Goal: Information Seeking & Learning: Learn about a topic

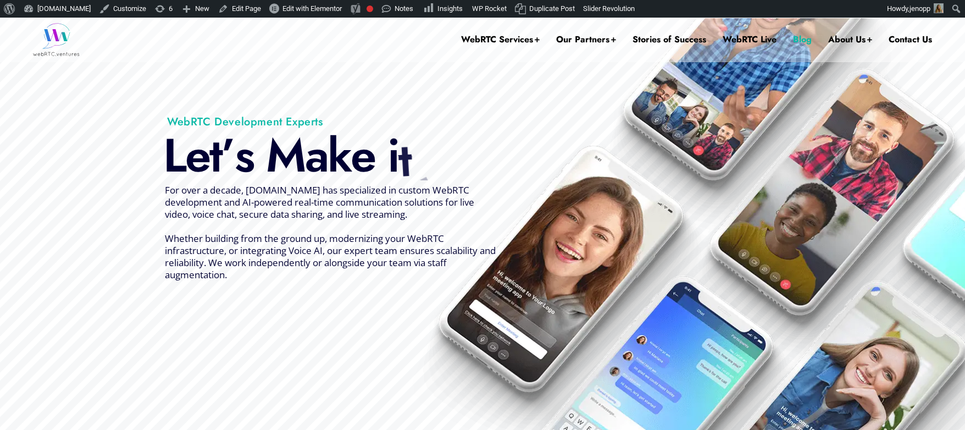
click at [805, 40] on link "Blog" at bounding box center [802, 40] width 19 height 44
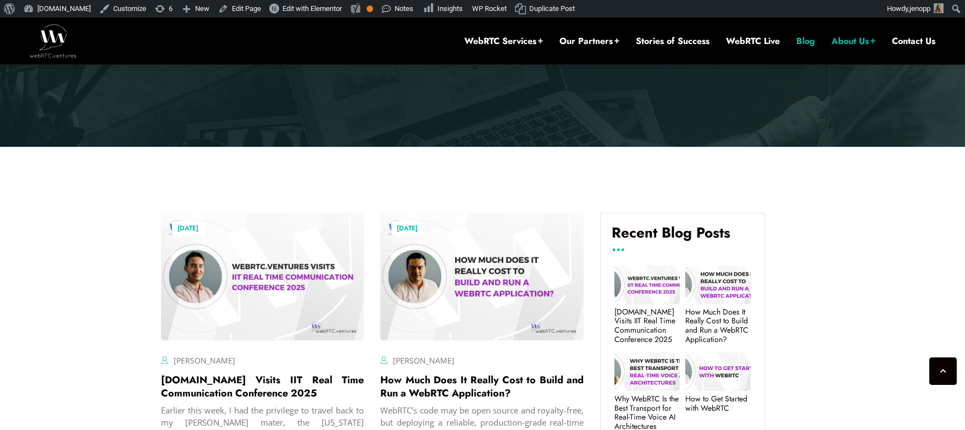
scroll to position [287, 0]
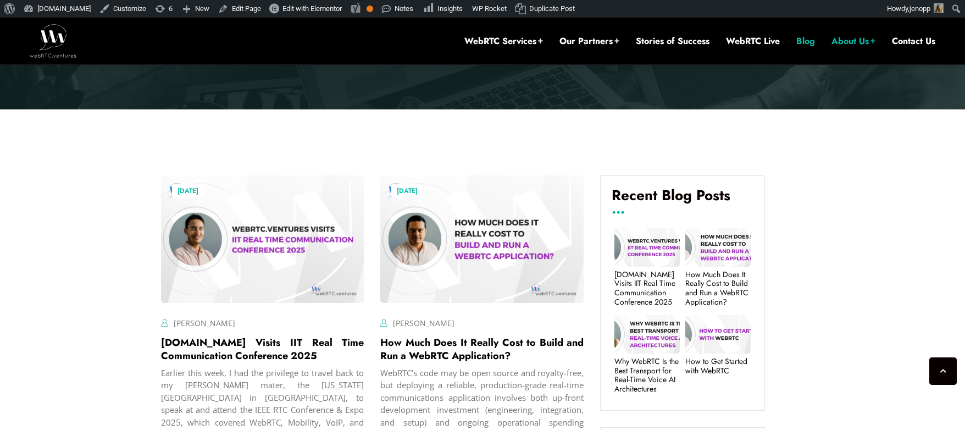
drag, startPoint x: 309, startPoint y: 356, endPoint x: 157, endPoint y: 345, distance: 152.7
click at [157, 345] on div "October 8, 2025 Alberto Gonzalez Comments Off on WebRTC.ventures Visits IIT Rea…" at bounding box center [263, 365] width 220 height 396
copy link "[DOMAIN_NAME] Visits IIT Real Time Communication Conference 2025"
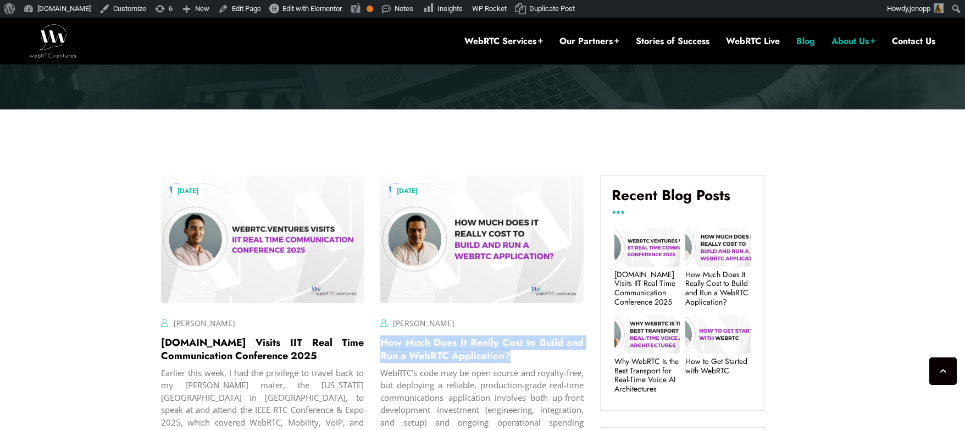
drag, startPoint x: 520, startPoint y: 358, endPoint x: 379, endPoint y: 345, distance: 140.8
click at [379, 345] on div "October 7, 2025 Hector Zelaya Comments Off on How Much Does It Really Cost to B…" at bounding box center [482, 365] width 220 height 396
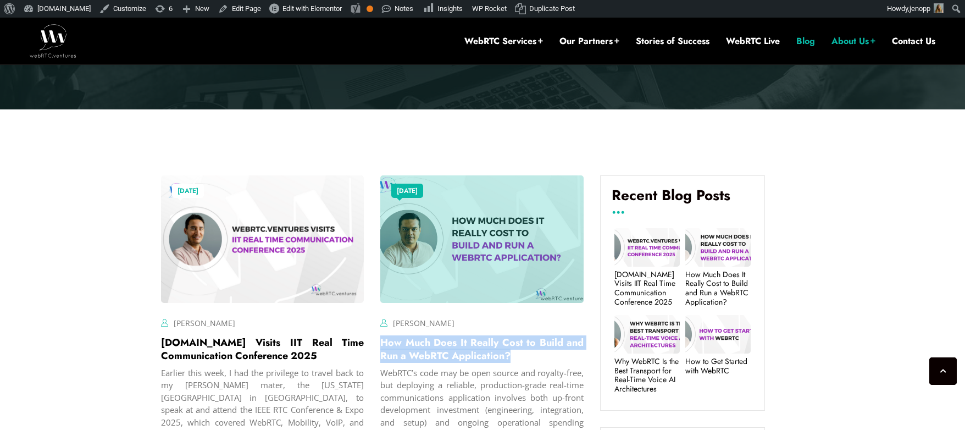
copy link "How Much Does It Really Cost to Build and Run a WebRTC Application?"
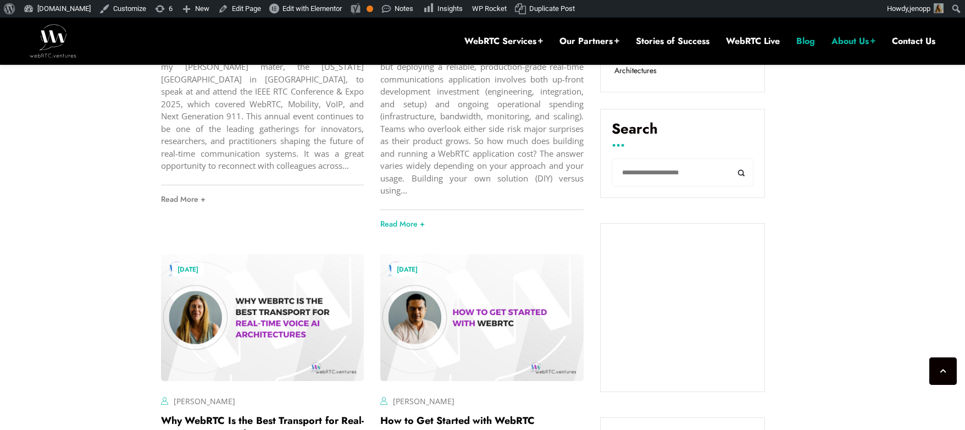
scroll to position [677, 0]
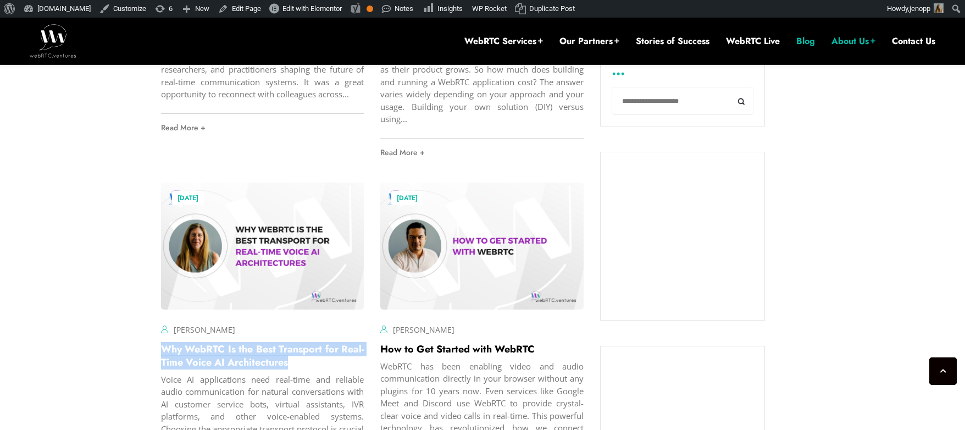
drag, startPoint x: 290, startPoint y: 363, endPoint x: 157, endPoint y: 345, distance: 134.8
click at [157, 345] on div "October 6, 2025 Jen Oppenheimer Comments Off on Why WebRTC Is the Best Transpor…" at bounding box center [263, 366] width 220 height 384
copy link "Why WebRTC Is the Best Transport for Real-Time Voice AI Architectures"
